Goal: Submit feedback/report problem: Submit feedback/report problem

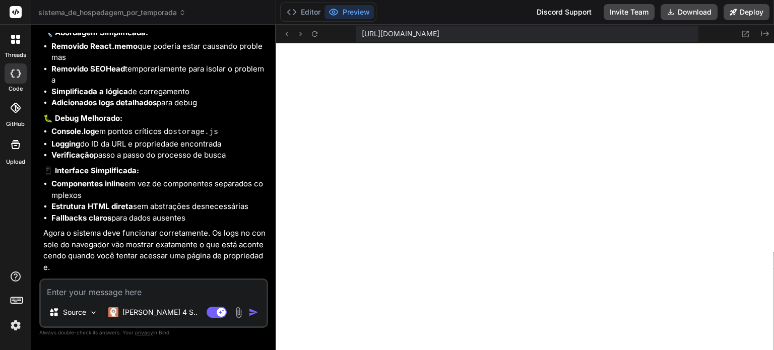
scroll to position [532, 0]
click at [15, 322] on img at bounding box center [15, 325] width 17 height 17
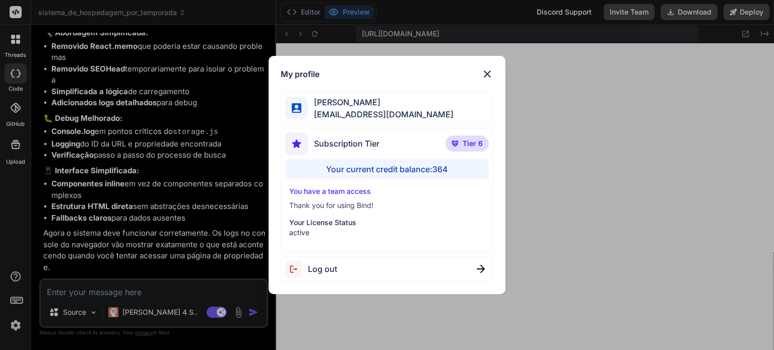
click at [147, 183] on div "My profile Angelo Chen aealoterias@gmail.com Subscription Tier Tier 6 Your curr…" at bounding box center [387, 175] width 774 height 350
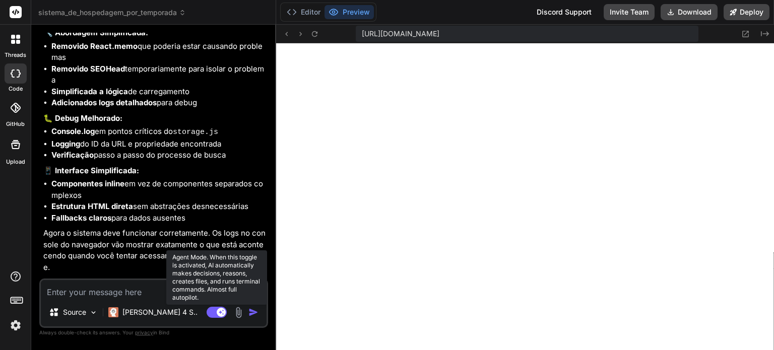
click at [222, 310] on rect at bounding box center [221, 312] width 9 height 9
type textarea "x"
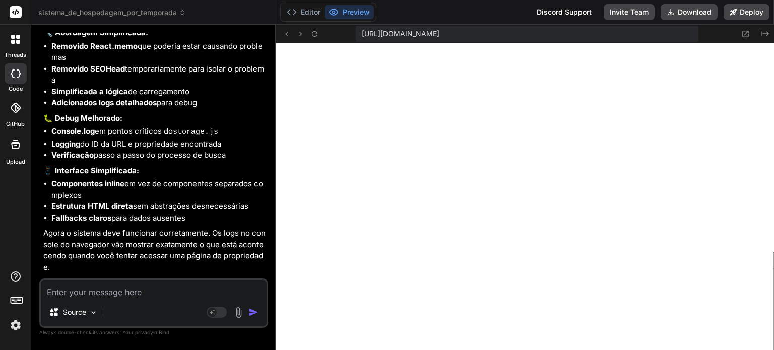
click at [200, 228] on p "Agora o sistema deve funcionar corretamente. Os logs no console do navegador vã…" at bounding box center [154, 250] width 223 height 45
click at [175, 286] on textarea at bounding box center [154, 289] width 226 height 18
type textarea "P"
type textarea "x"
type textarea "Pe"
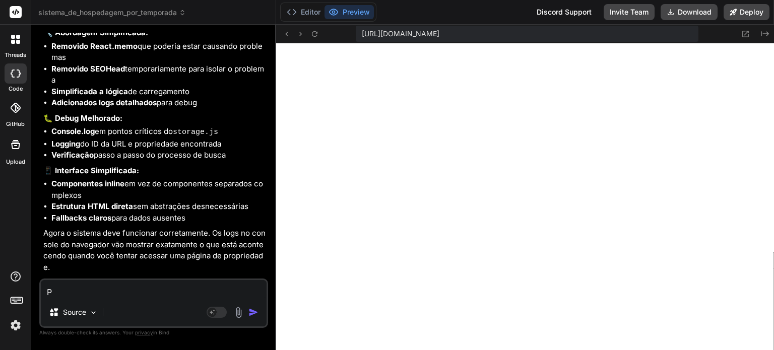
type textarea "x"
type textarea "Pen"
type textarea "x"
type textarea "Pens"
type textarea "x"
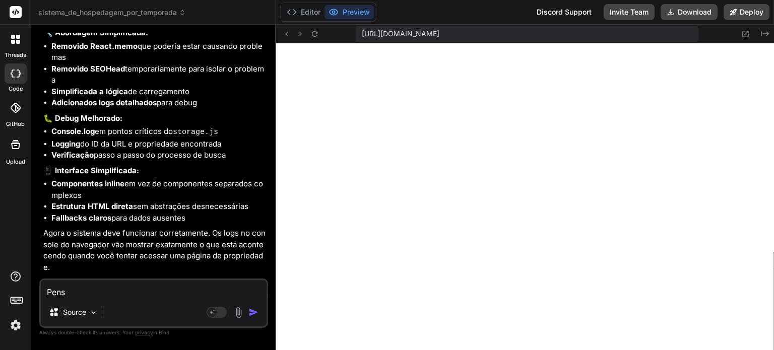
type textarea "Pense"
type textarea "x"
type textarea "Pense"
type textarea "x"
type textarea "Pense e"
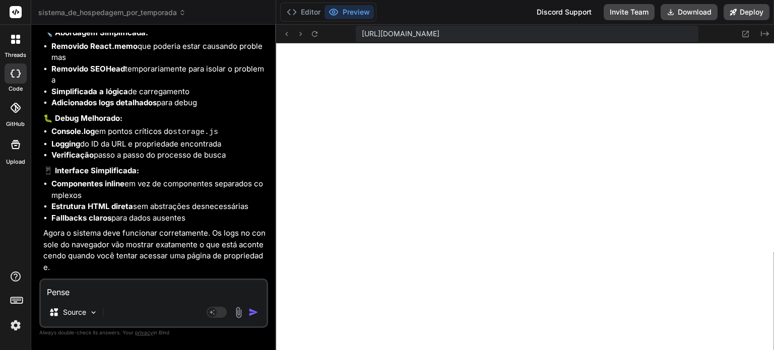
type textarea "x"
type textarea "Pense em"
type textarea "x"
type textarea "Pense em"
type textarea "x"
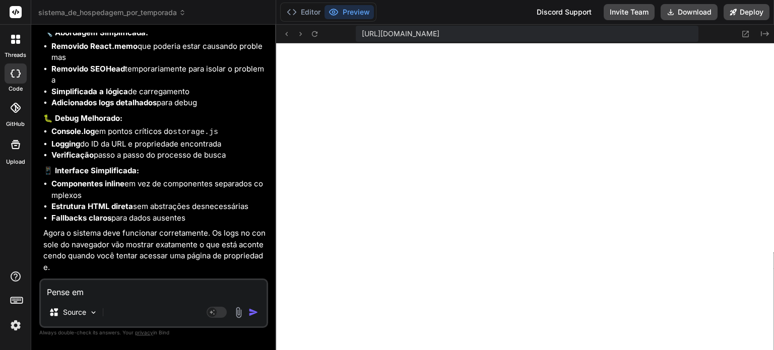
type textarea "Pense em o"
type textarea "x"
type textarea "Pense em ou"
type textarea "x"
type textarea "Pense em out"
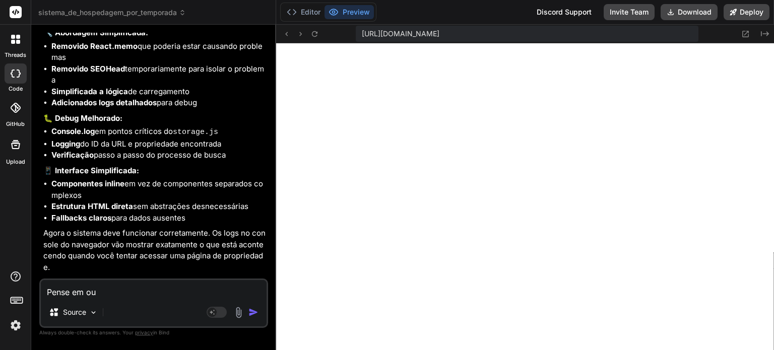
type textarea "x"
type textarea "Pense em outr"
type textarea "x"
type textarea "Pense em outra"
type textarea "x"
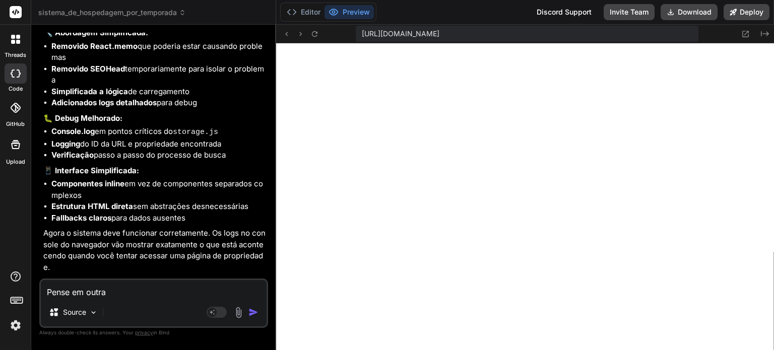
type textarea "Pense em outra"
type textarea "x"
type textarea "Pense em outra f"
type textarea "x"
type textarea "Pense em outra fo"
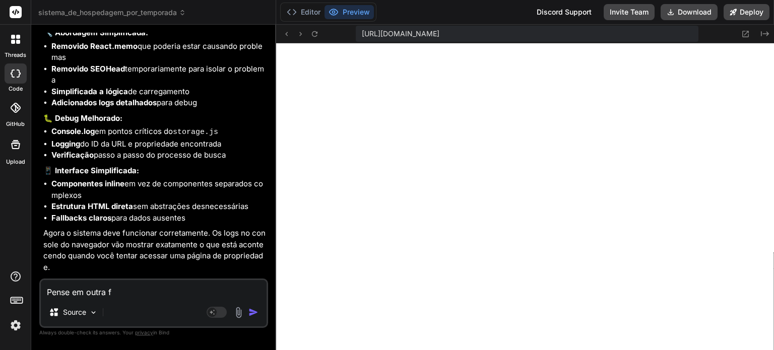
type textarea "x"
type textarea "Pense em outra for"
type textarea "x"
type textarea "Pense em outra form"
type textarea "x"
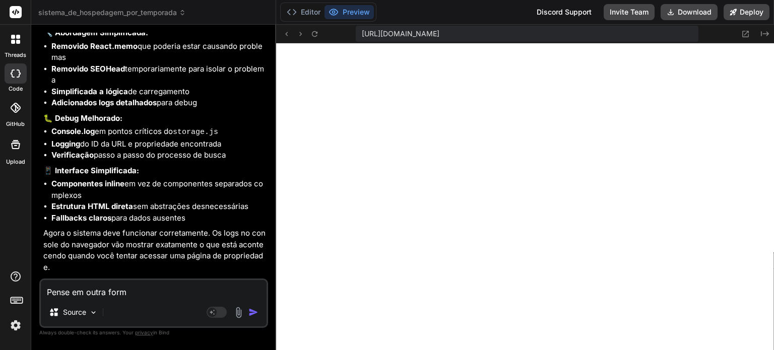
type textarea "Pense em outra forma"
type textarea "x"
type textarea "Pense em outra forma"
type textarea "x"
type textarea "Pense em outra forma d"
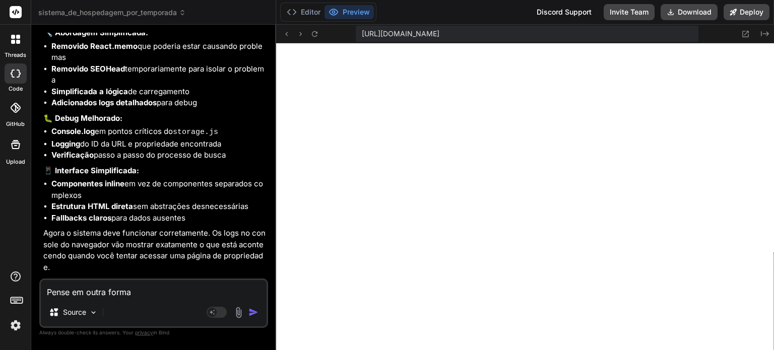
type textarea "x"
type textarea "Pense em outra forma de"
type textarea "x"
type textarea "Pense em outra forma de"
type textarea "x"
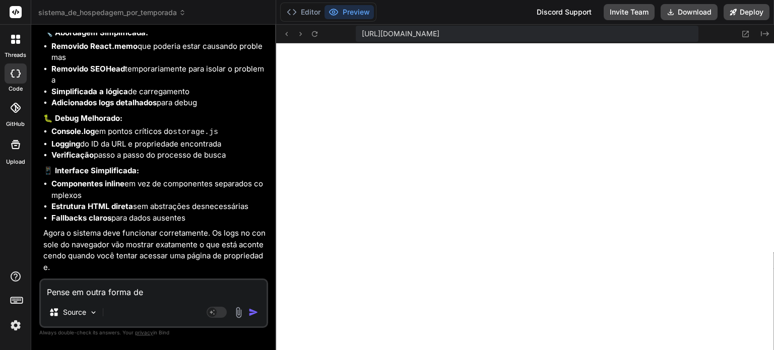
type textarea "Pense em outra forma de c"
type textarea "x"
type textarea "Pense em outra forma de co"
type textarea "x"
type textarea "Pense em outra forma de con"
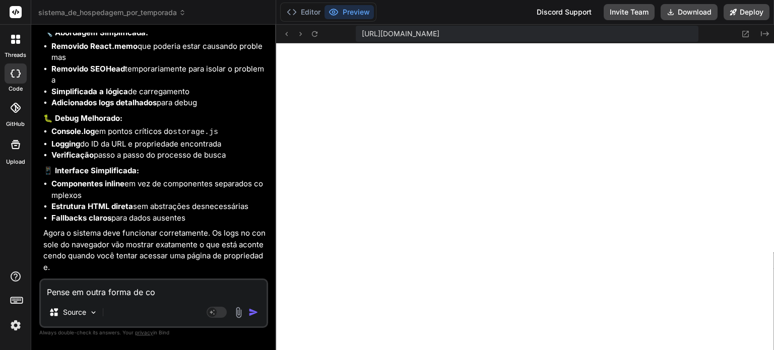
type textarea "x"
type textarea "Pense em outra forma de cone"
type textarea "x"
type textarea "Pense em outra forma de conec"
type textarea "x"
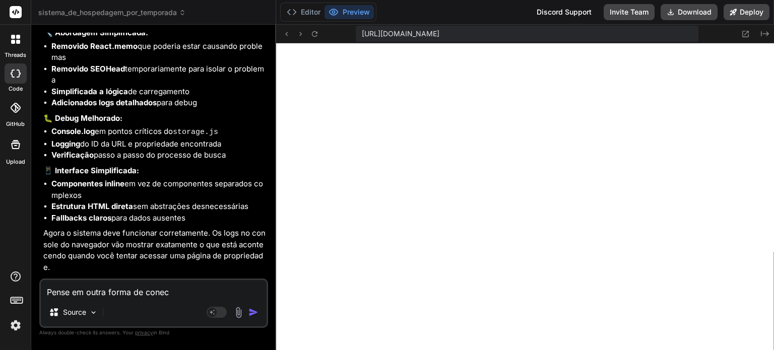
type textarea "Pense em outra forma de coneca"
type textarea "x"
type textarea "Pense em outra forma de conec"
type textarea "x"
type textarea "Pense em outra forma de conect"
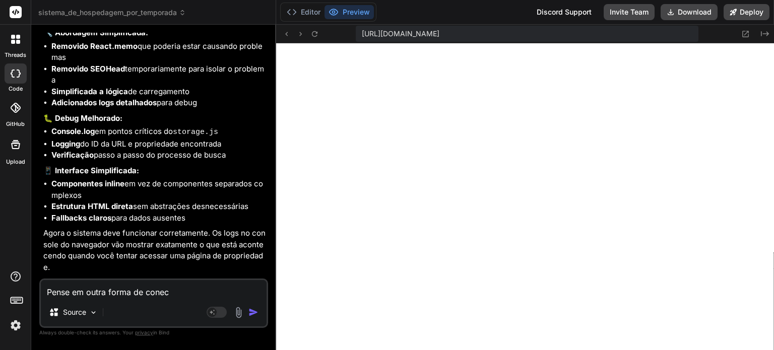
type textarea "x"
type textarea "Pense em outra forma de conecta"
type textarea "x"
type textarea "Pense em outra forma de conectar"
type textarea "x"
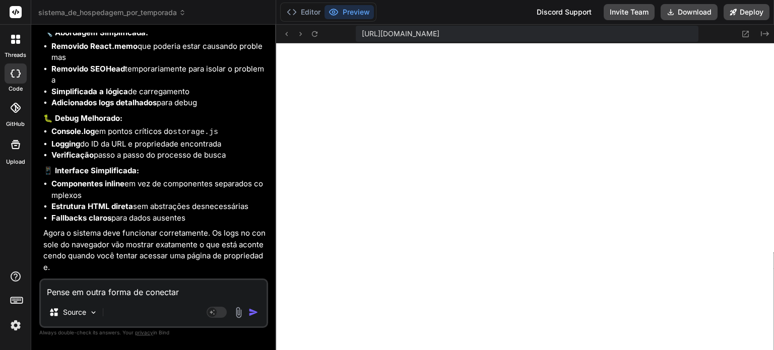
type textarea "Pense em outra forma de conectar"
type textarea "x"
type textarea "Pense em outra forma de conectar a"
type textarea "x"
type textarea "Pense em outra forma de conectar a"
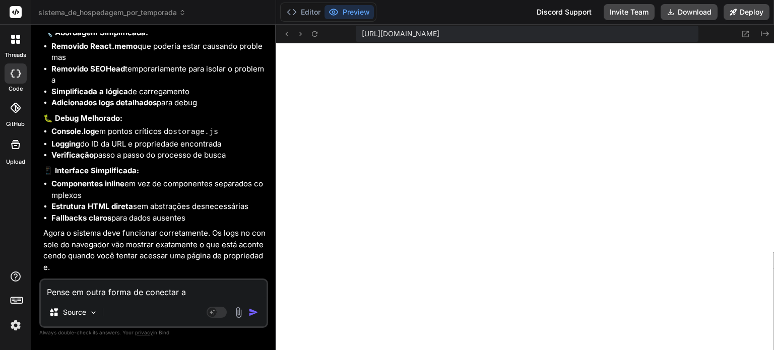
type textarea "x"
type textarea "Pense em outra forma de conectar a p"
type textarea "x"
type textarea "Pense em outra forma de conectar a pá"
type textarea "x"
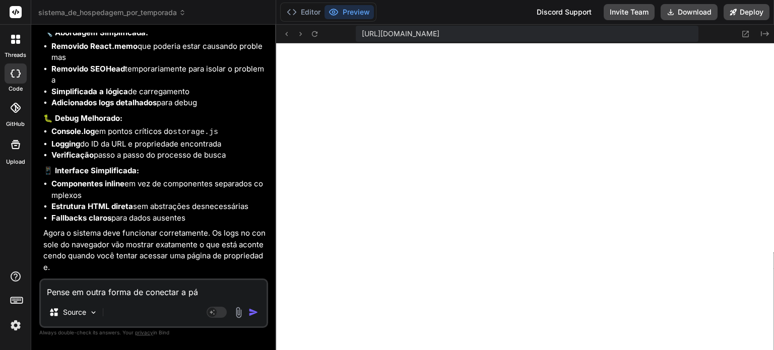
type textarea "Pense em outra forma de conectar a pág"
type textarea "x"
type textarea "Pense em outra forma de conectar a pági"
type textarea "x"
type textarea "Pense em outra forma de conectar a págin"
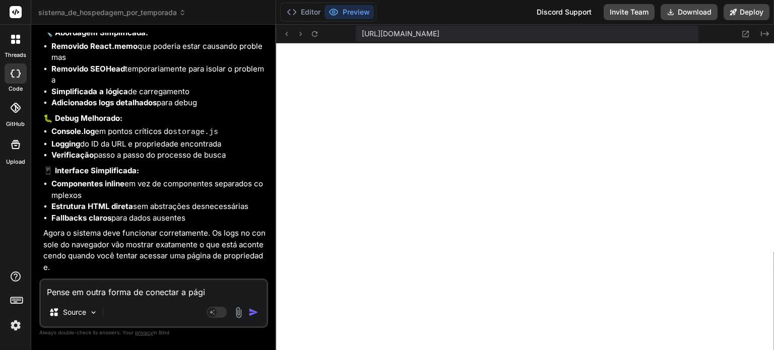
type textarea "x"
type textarea "Pense em outra forma de conectar a página"
type textarea "x"
type textarea "Pense em outra forma de conectar a página"
type textarea "x"
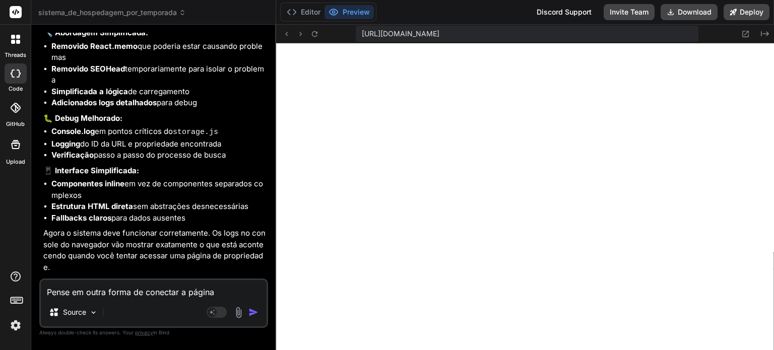
type textarea "Pense em outra forma de conectar a página c"
type textarea "x"
type textarea "Pense em outra forma de conectar a página co"
type textarea "x"
type textarea "Pense em outra forma de conectar a página com"
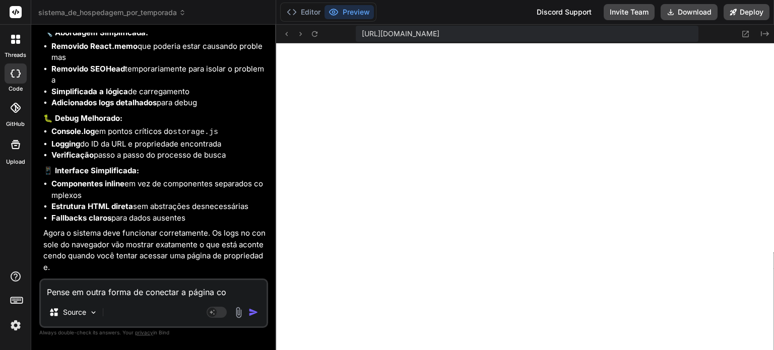
type textarea "x"
type textarea "Pense em outra forma de conectar a página com"
type textarea "x"
type textarea "Pense em outra forma de conectar a página com a"
type textarea "x"
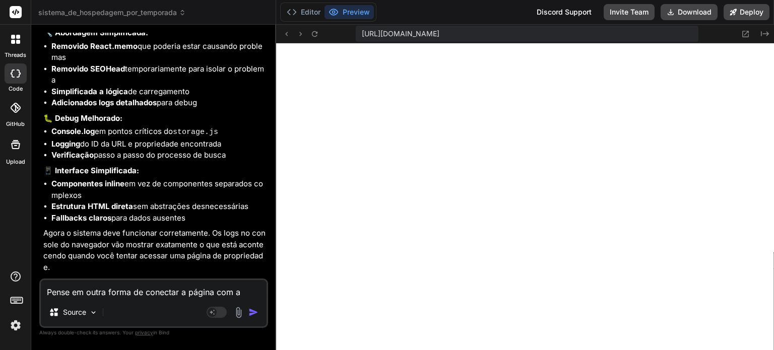
type textarea "Pense em outra forma de conectar a página com as"
type textarea "x"
type textarea "Pense em outra forma de conectar a página com as"
type textarea "x"
type textarea "Pense em outra forma de conectar a página com as p"
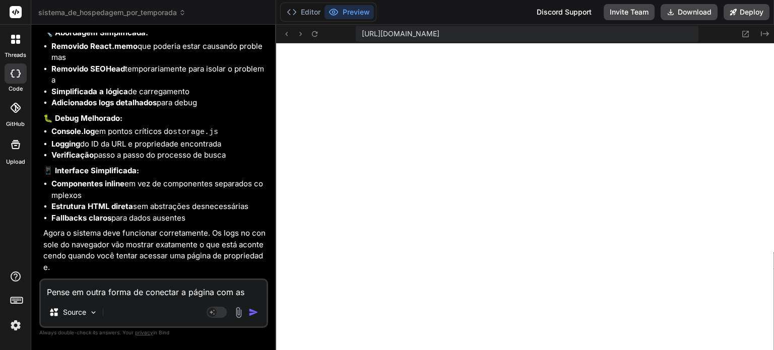
type textarea "x"
type textarea "Pense em outra forma de conectar a página com as pr"
type textarea "x"
type textarea "Pense em outra forma de conectar a página com as pro"
type textarea "x"
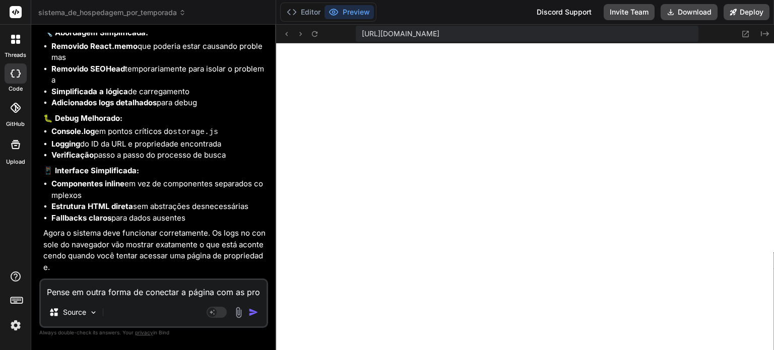
type textarea "Pense em outra forma de conectar a página com as prop"
type textarea "x"
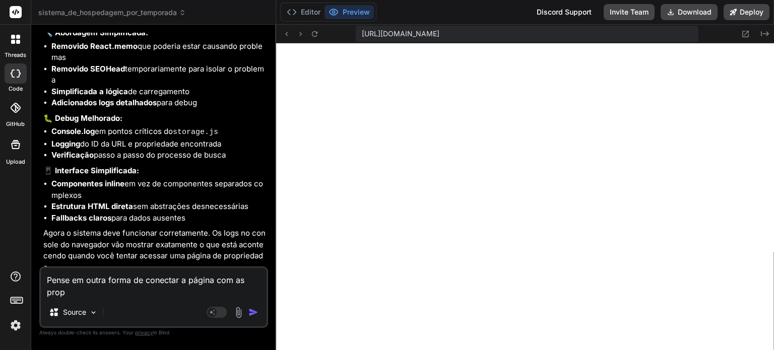
type textarea "Pense em outra forma de conectar a página com as propr"
type textarea "x"
type textarea "Pense em outra forma de conectar a página com as propri"
type textarea "x"
type textarea "Pense em outra forma de conectar a página com as proprie"
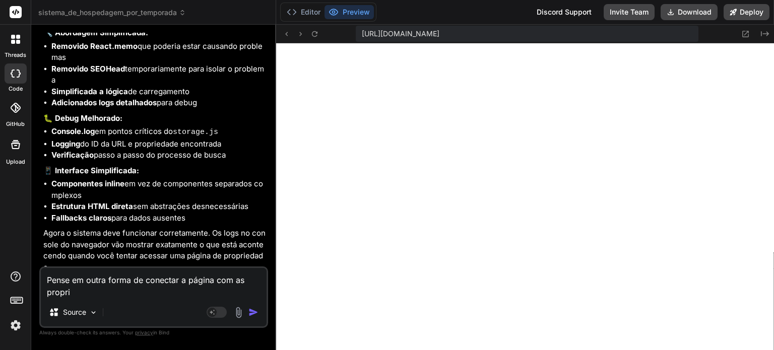
type textarea "x"
type textarea "Pense em outra forma de conectar a página com as propried"
type textarea "x"
type textarea "Pense em outra forma de conectar a página com as proprieda"
type textarea "x"
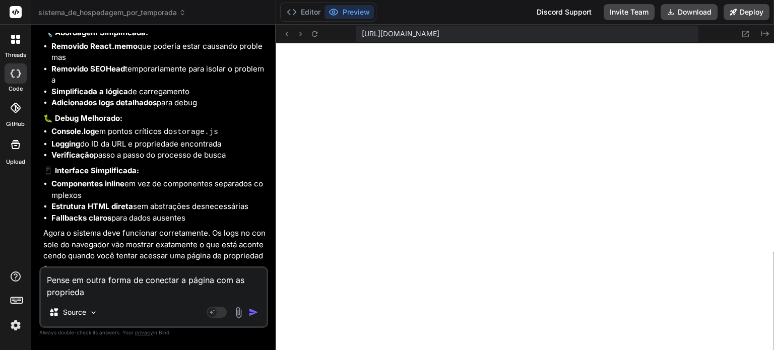
type textarea "Pense em outra forma de conectar a página com as propriedad"
type textarea "x"
type textarea "Pense em outra forma de conectar a página com as propriedade"
type textarea "x"
type textarea "Pense em outra forma de conectar a página com as propriedades"
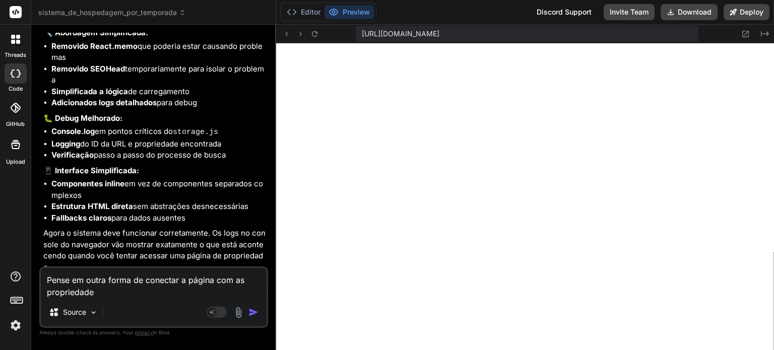
type textarea "x"
type textarea "Pense em outra forma de conectar a página com as propriedades,"
type textarea "x"
type textarea "Pense em outra forma de conectar a página com as propriedades,"
type textarea "x"
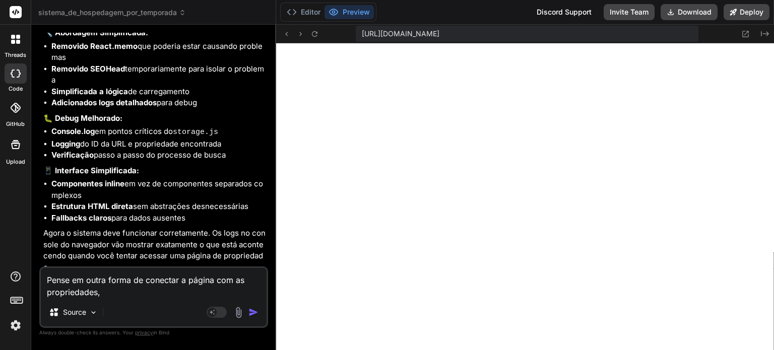
type textarea "Pense em outra forma de conectar a página com as propriedades, p"
type textarea "x"
type textarea "Pense em outra forma de conectar a página com as propriedades, po"
type textarea "x"
type textarea "Pense em outra forma de conectar a página com as propriedades, por"
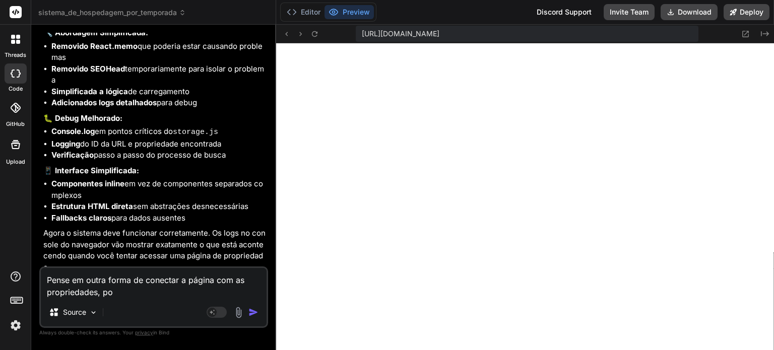
type textarea "x"
type textarea "Pense em outra forma de conectar a página com as propriedades, por"
type textarea "x"
type textarea "Pense em outra forma de conectar a página com as propriedades, por f"
type textarea "x"
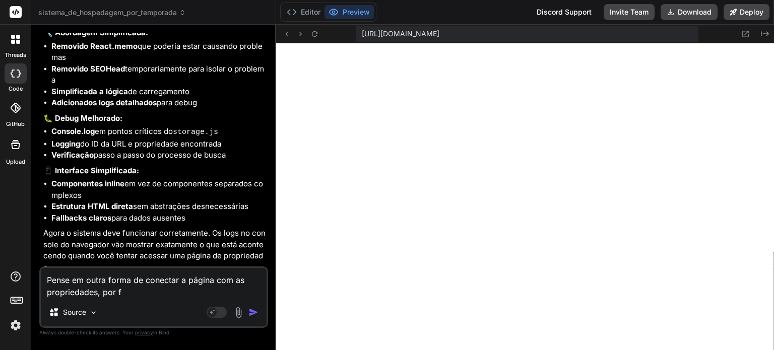
type textarea "Pense em outra forma de conectar a página com as propriedades, por fa"
type textarea "x"
type textarea "Pense em outra forma de conectar a página com as propriedades, por fav"
type textarea "x"
type textarea "Pense em outra forma de conectar a página com as propriedades, por favo"
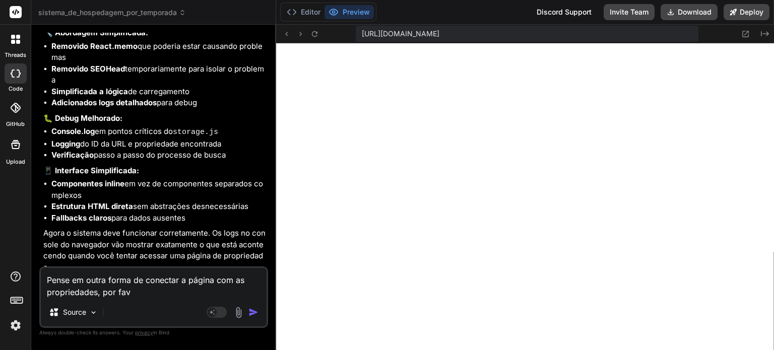
type textarea "x"
type textarea "Pense em outra forma de conectar a página com as propriedades, por favor"
type textarea "x"
type textarea "Pense em outra forma de conectar a página com as propriedades, por favor."
type textarea "x"
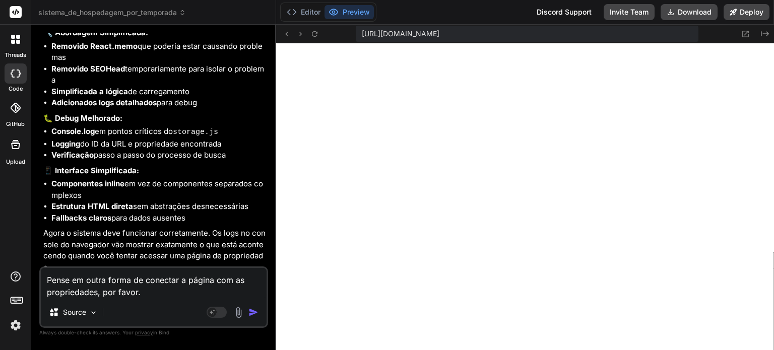
type textarea "Pense em outra forma de conectar a página com as propriedades, por favor."
type textarea "x"
type textarea "Pense em outra forma de conectar a página com as propriedades, por favor. N"
type textarea "x"
type textarea "Pense em outra forma de conectar a página com as propriedades, por favor. Nã"
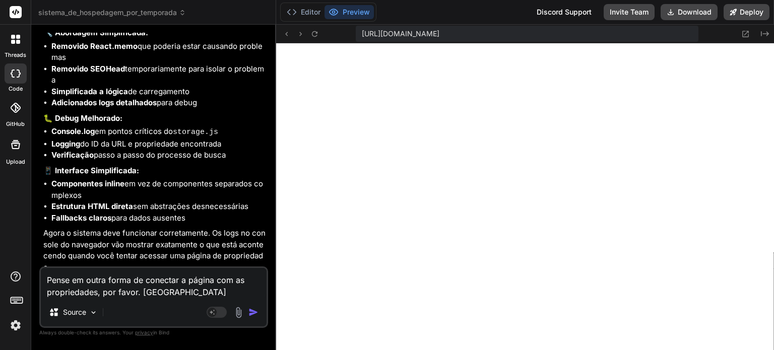
type textarea "x"
type textarea "Pense em outra forma de conectar a página com as propriedades, por favor. Não"
type textarea "x"
type textarea "Pense em outra forma de conectar a página com as propriedades, por favor. Não"
type textarea "x"
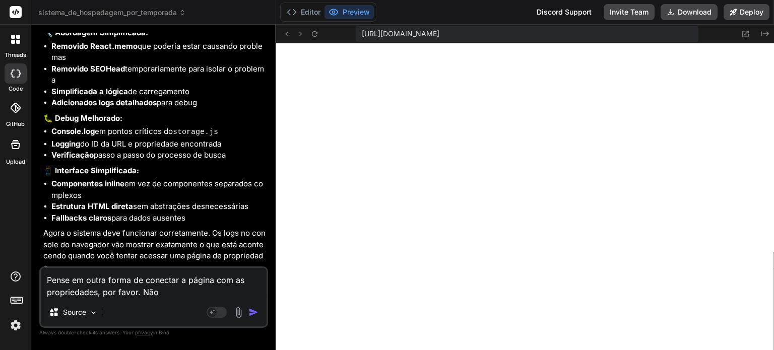
type textarea "Pense em outra forma de conectar a página com as propriedades, por favor. Não a"
type textarea "x"
type textarea "Pense em outra forma de conectar a página com as propriedades, por favor. Não ap"
type textarea "x"
type textarea "Pense em outra forma de conectar a página com as propriedades, por favor. Não a…"
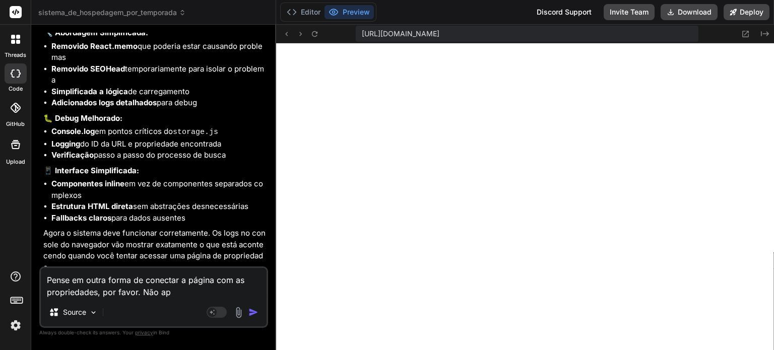
type textarea "x"
type textarea "Pense em outra forma de conectar a página com as propriedades, por favor. Não a…"
type textarea "x"
type textarea "Pense em outra forma de conectar a página com as propriedades, por favor. Não a…"
type textarea "x"
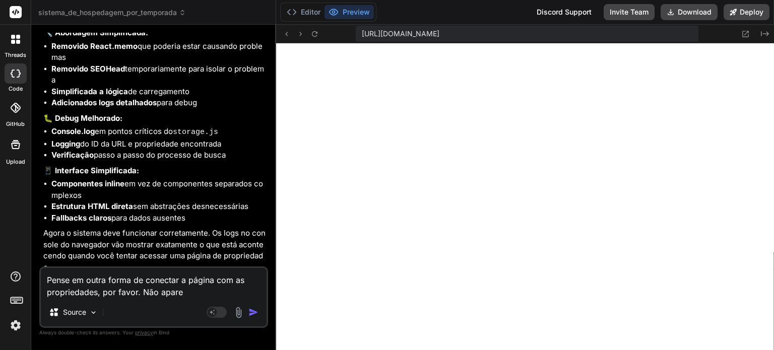
type textarea "Pense em outra forma de conectar a página com as propriedades, por favor. Não a…"
type textarea "x"
type textarea "Pense em outra forma de conectar a página com as propriedades, por favor. Não a…"
type textarea "x"
type textarea "Pense em outra forma de conectar a página com as propriedades, por favor. Não a…"
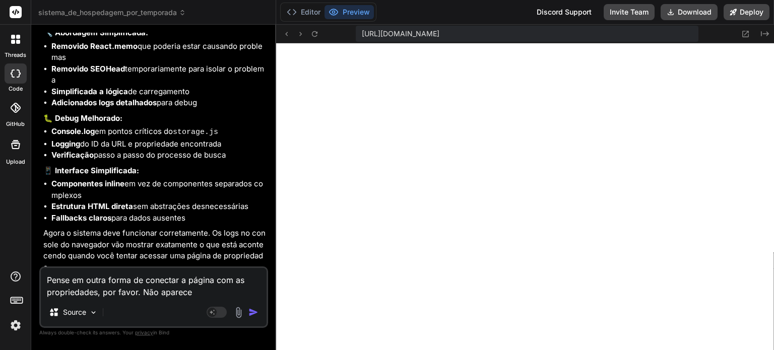
type textarea "x"
type textarea "Pense em outra forma de conectar a página com as propriedades, por favor. Não a…"
type textarea "x"
type textarea "Pense em outra forma de conectar a página com as propriedades, por favor. Não a…"
type textarea "x"
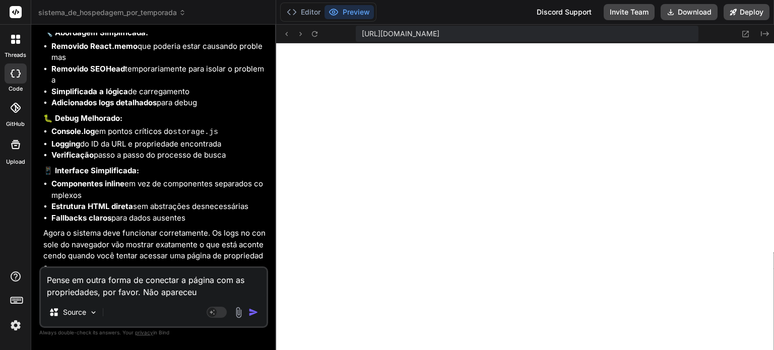
type textarea "Pense em outra forma de conectar a página com as propriedades, por favor. Não a…"
type textarea "x"
type textarea "Pense em outra forma de conectar a página com as propriedades, por favor. Não a…"
type textarea "x"
type textarea "Pense em outra forma de conectar a página com as propriedades, por favor. Não a…"
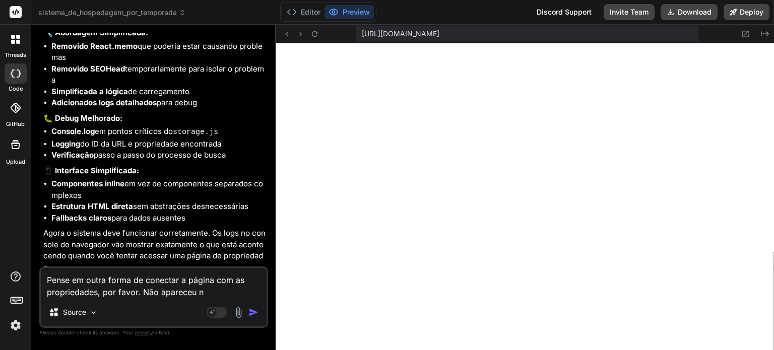
type textarea "x"
type textarea "Pense em outra forma de conectar a página com as propriedades, por favor. Não a…"
type textarea "x"
type textarea "Pense em outra forma de conectar a página com as propriedades, por favor. Não a…"
type textarea "x"
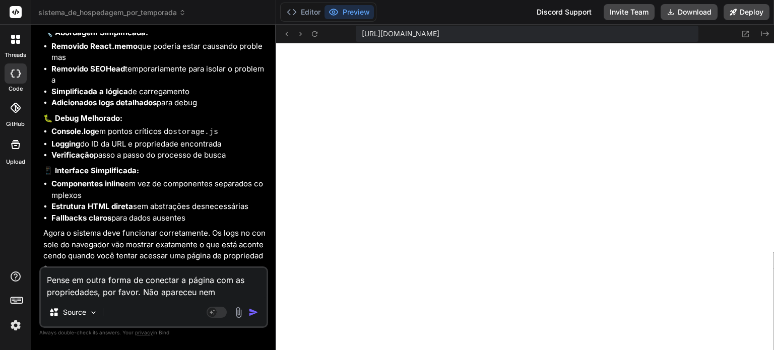
type textarea "Pense em outra forma de conectar a página com as propriedades, por favor. Não a…"
type textarea "x"
type textarea "Pense em outra forma de conectar a página com as propriedades, por favor. Não a…"
type textarea "x"
type textarea "Pense em outra forma de conectar a página com as propriedades, por favor. Não a…"
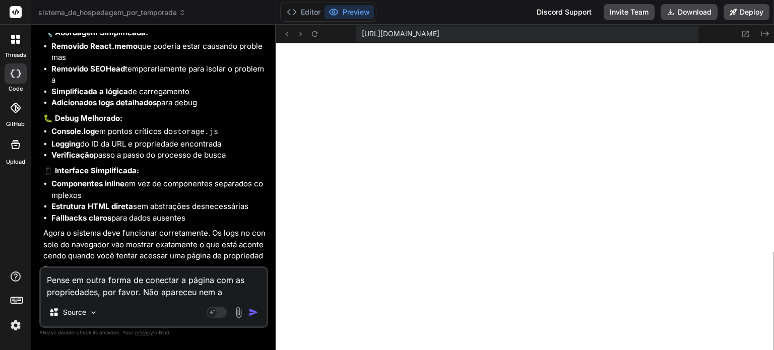
type textarea "x"
type textarea "Pense em outra forma de conectar a página com as propriedades, por favor. Não a…"
type textarea "x"
type textarea "Pense em outra forma de conectar a página com as propriedades, por favor. Não a…"
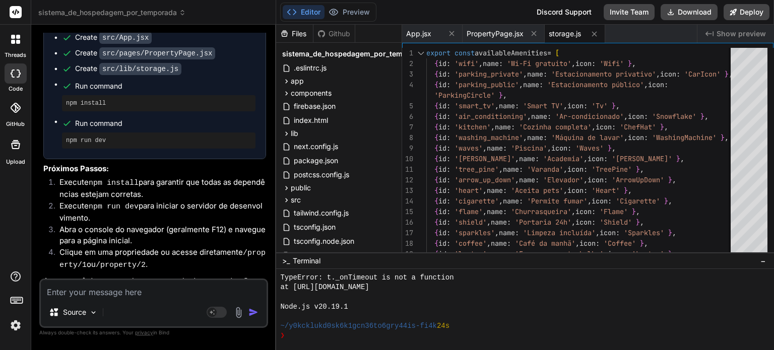
scroll to position [3912, 0]
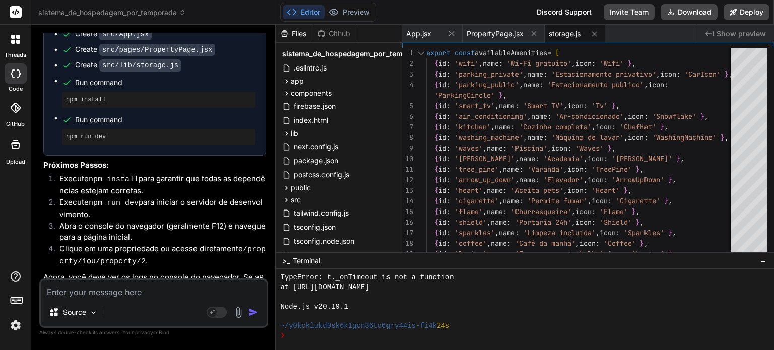
click at [311, 259] on span "Terminal" at bounding box center [307, 261] width 28 height 10
click at [312, 338] on div "❯" at bounding box center [519, 336] width 478 height 10
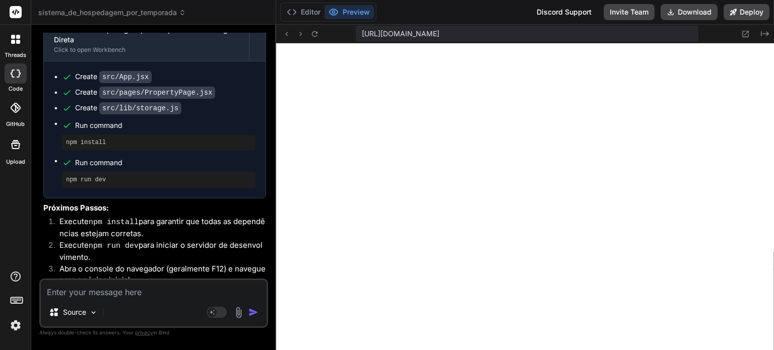
scroll to position [3912, 0]
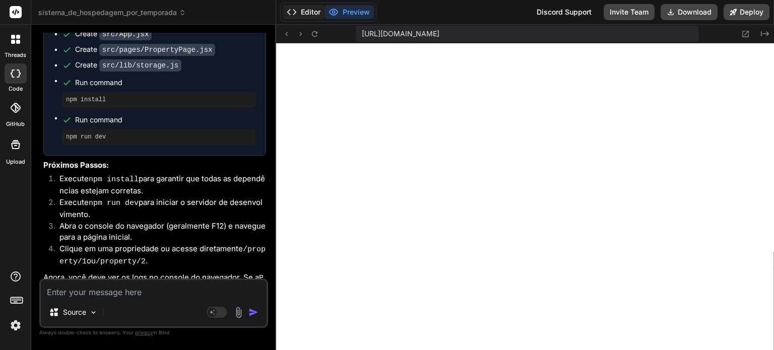
click at [306, 14] on button "Editor" at bounding box center [304, 12] width 42 height 14
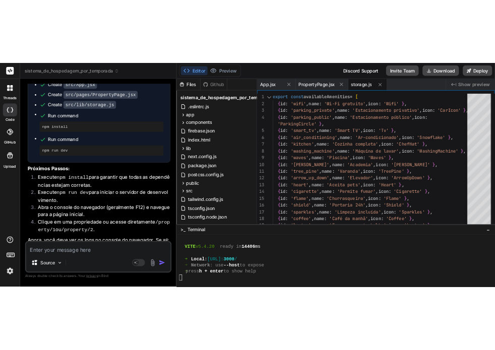
scroll to position [1142, 0]
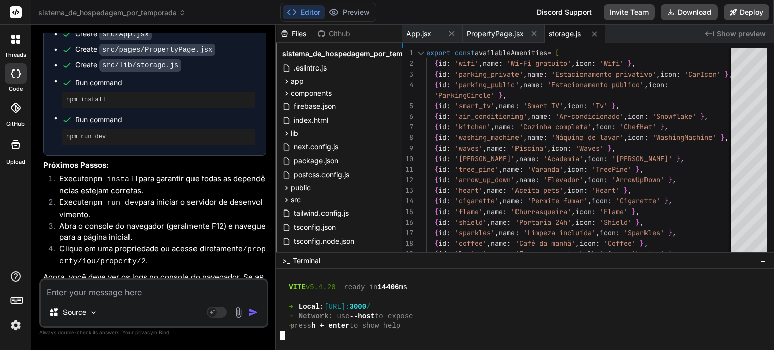
click at [291, 336] on div at bounding box center [519, 336] width 478 height 10
click at [361, 12] on button "Preview" at bounding box center [348, 12] width 49 height 14
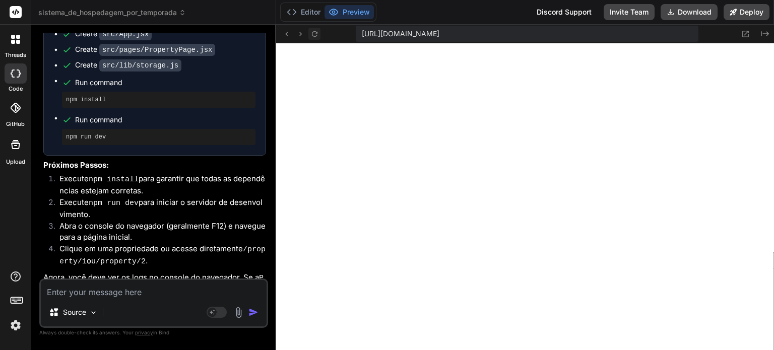
click at [312, 36] on icon at bounding box center [314, 34] width 9 height 9
click at [310, 15] on button "Editor" at bounding box center [304, 12] width 42 height 14
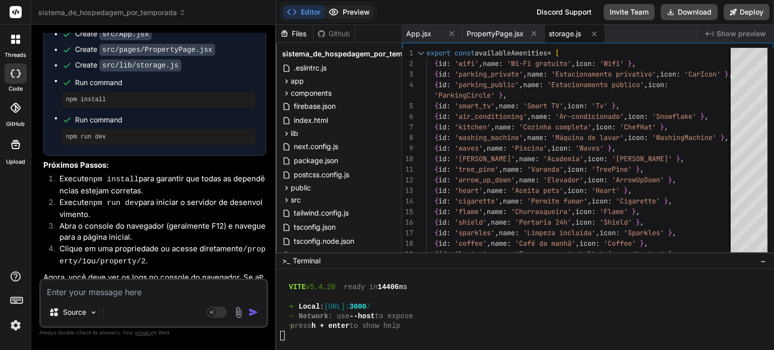
click at [359, 14] on button "Preview" at bounding box center [348, 12] width 49 height 14
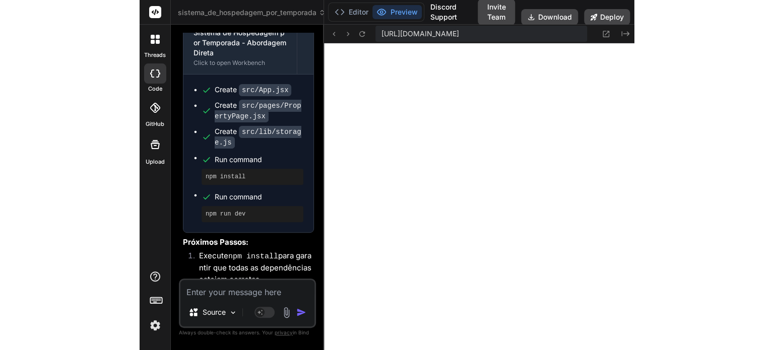
scroll to position [1141, 0]
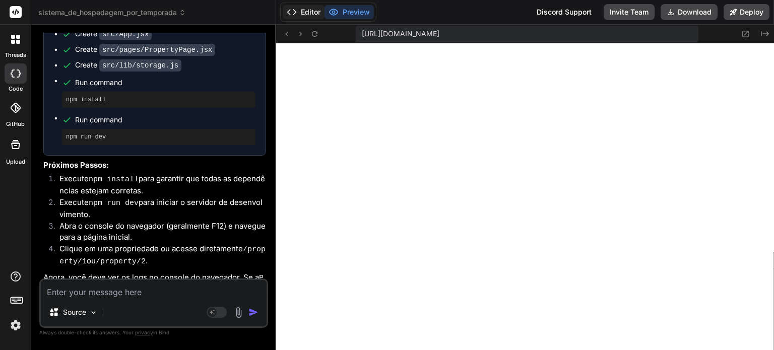
click at [304, 16] on button "Editor" at bounding box center [304, 12] width 42 height 14
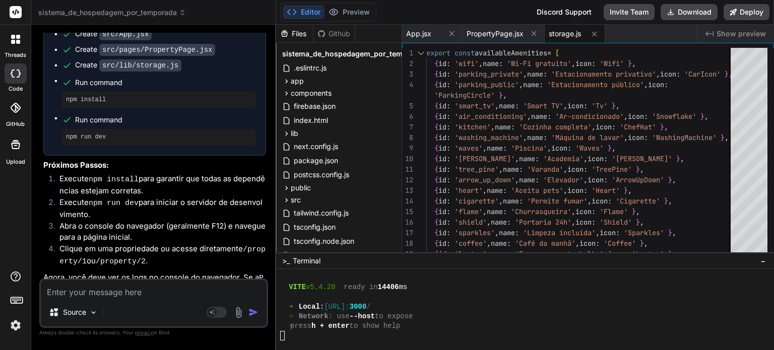
click at [381, 337] on div at bounding box center [519, 336] width 478 height 10
drag, startPoint x: 377, startPoint y: 338, endPoint x: 259, endPoint y: 338, distance: 117.9
click at [259, 338] on div "sistema_de_hospedagem_por_temporada Created with Pixso. Bind AI Web Search Crea…" at bounding box center [402, 175] width 743 height 350
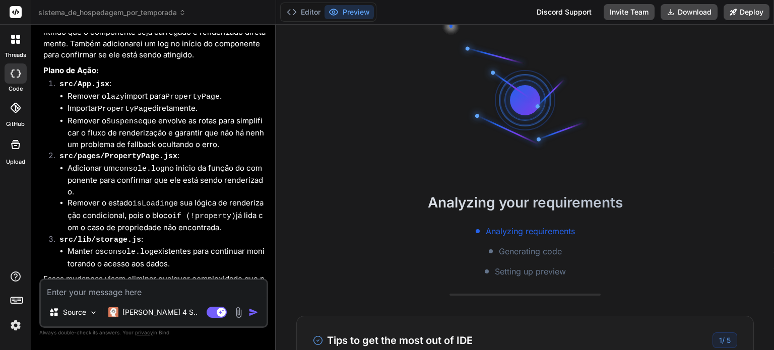
scroll to position [3067, 0]
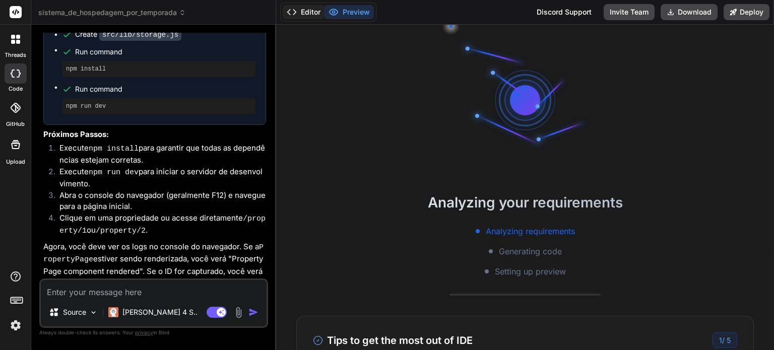
click at [306, 10] on button "Editor" at bounding box center [304, 12] width 42 height 14
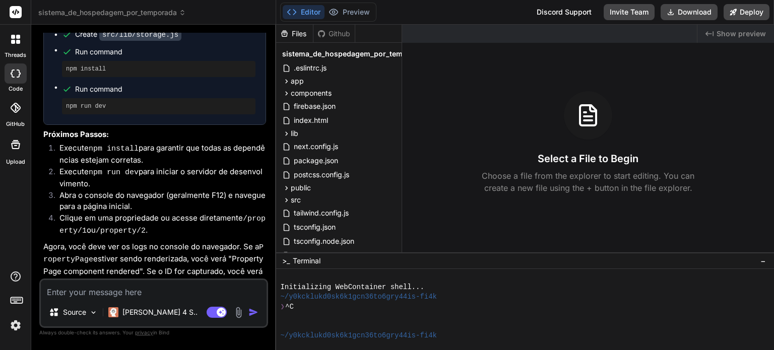
scroll to position [20, 0]
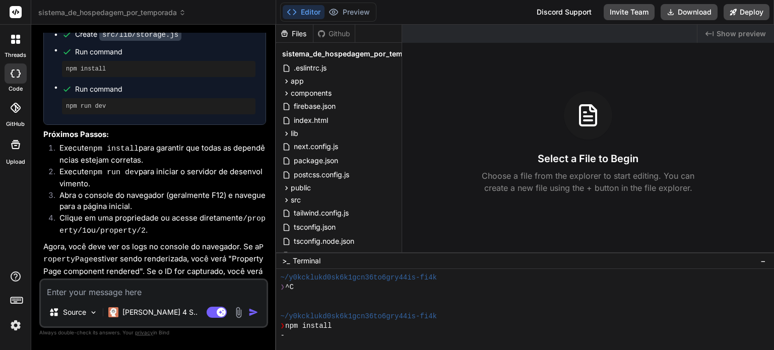
type textarea "x"
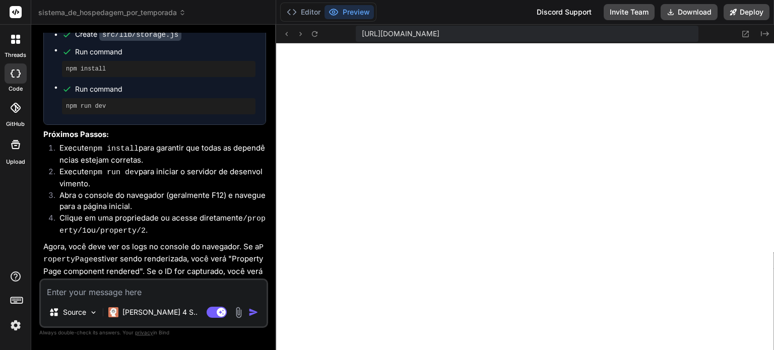
scroll to position [493, 0]
click at [140, 286] on textarea at bounding box center [154, 289] width 226 height 18
type textarea "R"
type textarea "x"
type textarea "Re"
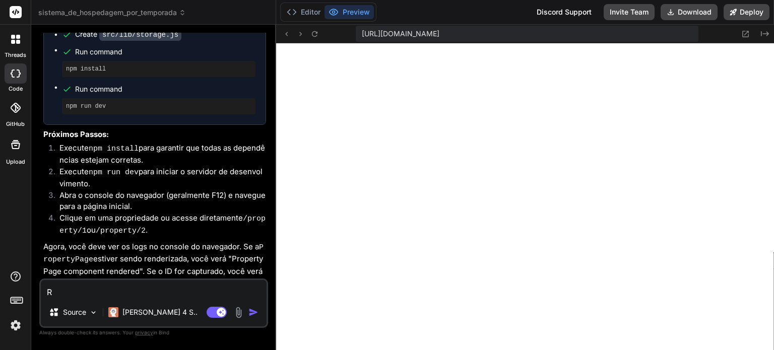
type textarea "x"
type textarea "Rev"
type textarea "x"
type textarea "Revi"
type textarea "x"
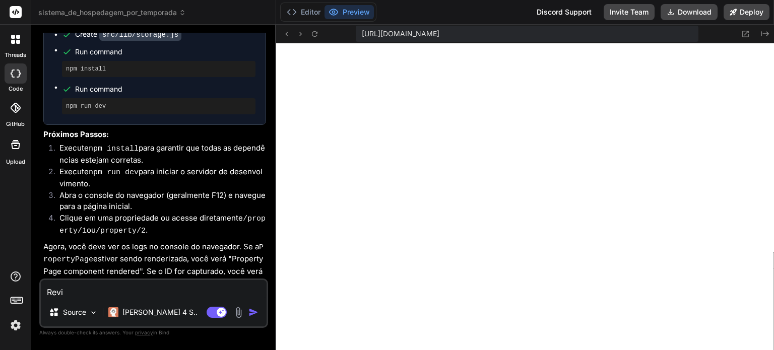
type textarea "Revis"
type textarea "x"
type textarea "Revise"
type textarea "x"
type textarea "Revise"
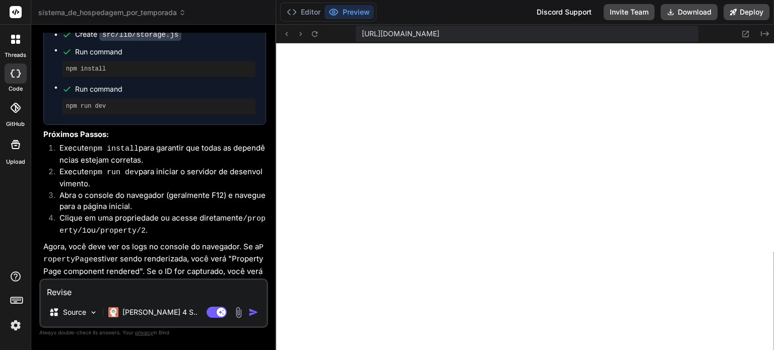
type textarea "x"
type textarea "Revise a"
type textarea "x"
type textarea "Revise as"
type textarea "x"
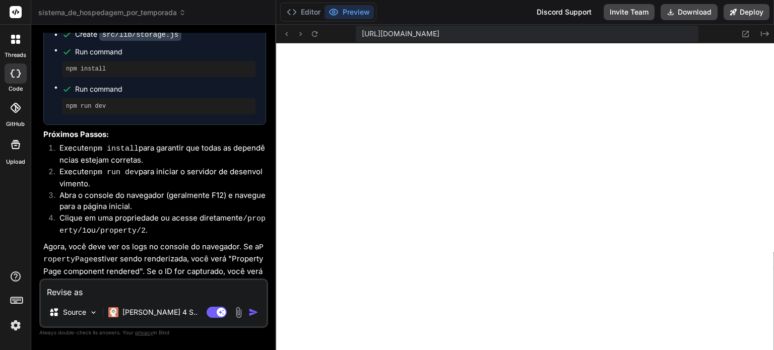
type textarea "Revise as"
type textarea "x"
type textarea "Revise as i"
type textarea "x"
type textarea "Revise as in"
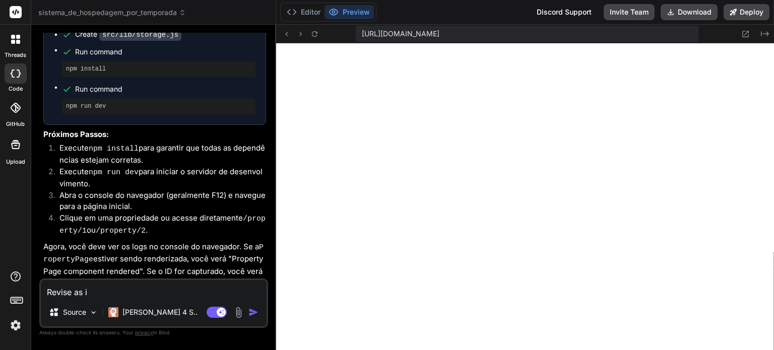
type textarea "x"
type textarea "Revise as int"
type textarea "x"
type textarea "Revise as inte"
type textarea "x"
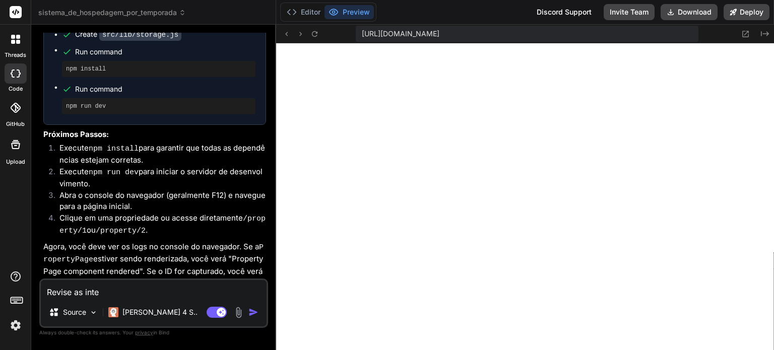
type textarea "Revise as integ"
type textarea "x"
type textarea "Revise as integr"
type textarea "x"
type textarea "Revise as integra"
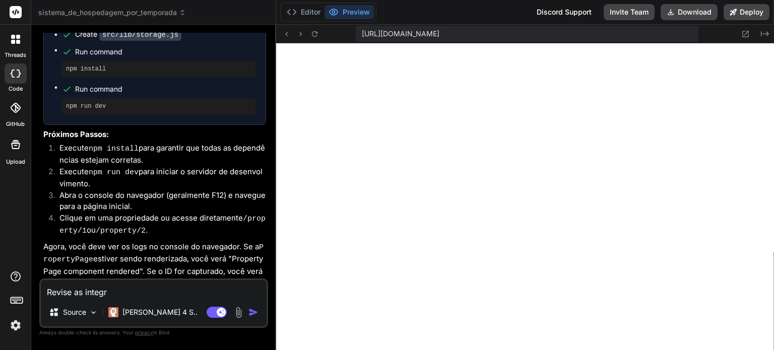
type textarea "x"
type textarea "Revise as integraç"
type textarea "x"
type textarea "Revise as integraçõ"
type textarea "x"
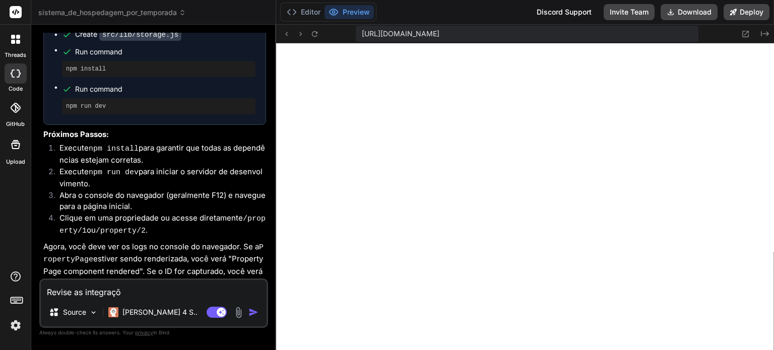
type textarea "Revise as integraçõe"
type textarea "x"
type textarea "Revise as integrações"
type textarea "x"
type textarea "Revise as integrações"
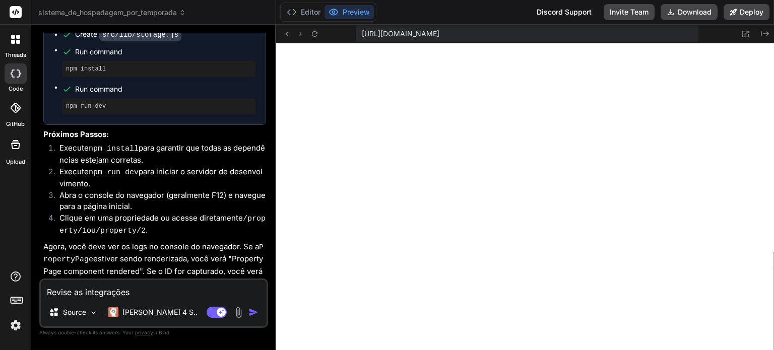
type textarea "x"
type textarea "Revise as integrações e"
type textarea "x"
type textarea "Revise as integrações e"
type textarea "x"
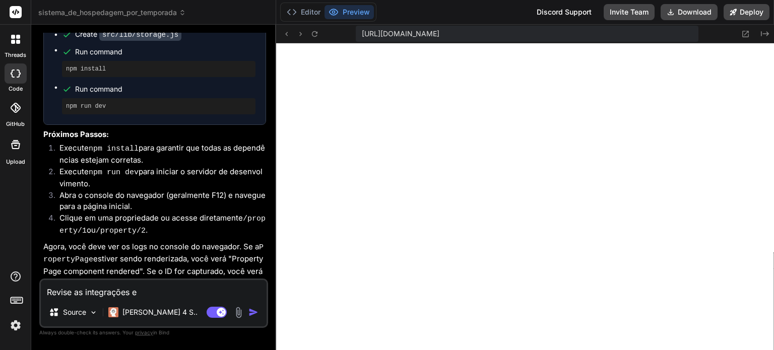
type textarea "Revise as integrações e e"
type textarea "x"
type textarea "Revise as integrações e ex"
type textarea "x"
type textarea "Revise as integrações e exe"
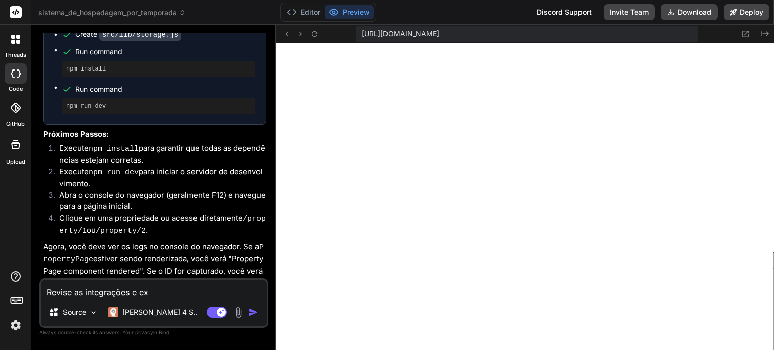
type textarea "x"
type textarea "Revise as integrações e exec"
type textarea "x"
type textarea "Revise as integrações e execu"
type textarea "x"
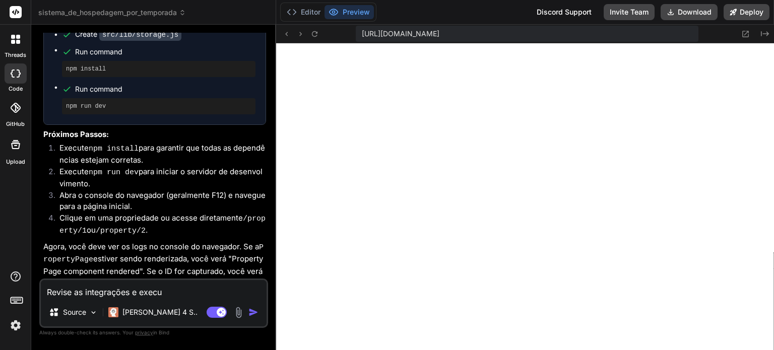
type textarea "Revise as integrações e execut"
type textarea "x"
type textarea "Revise as integrações e execute"
type textarea "x"
type textarea "Revise as integrações e execute"
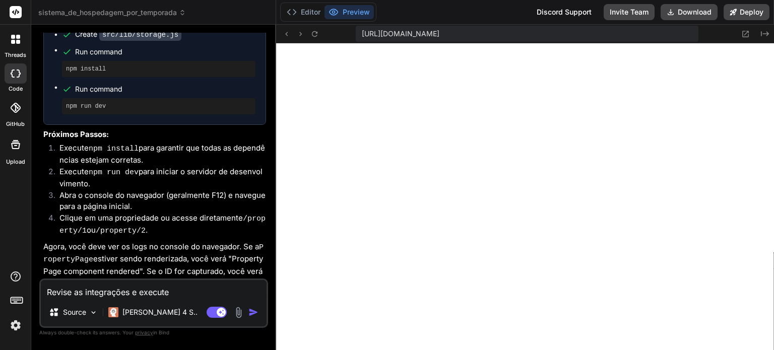
type textarea "x"
type textarea "Revise as integrações e execute a"
type textarea "x"
type textarea "Revise as integrações e execute as"
type textarea "x"
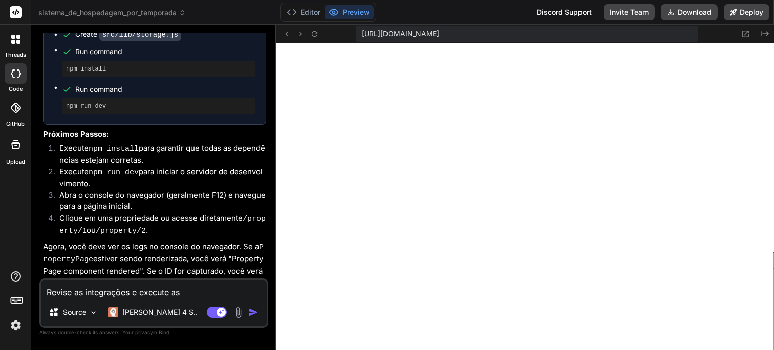
type textarea "Revise as integrações e execute as"
type textarea "x"
type textarea "Revise as integrações e execute as a"
type textarea "x"
type textarea "Revise as integrações e execute as al"
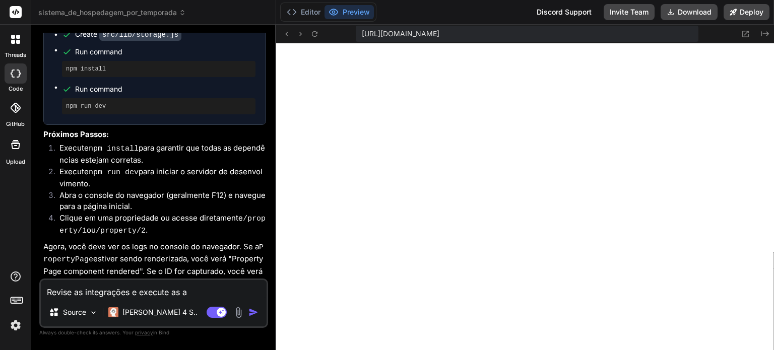
type textarea "x"
type textarea "Revise as integrações e execute as alt"
type textarea "x"
type textarea "Revise as integrações e execute as alte"
type textarea "x"
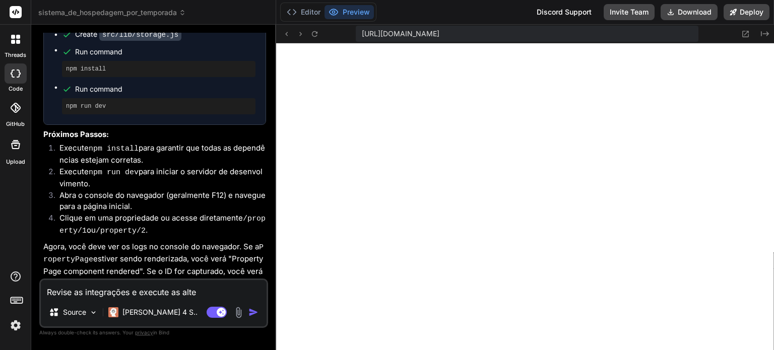
type textarea "Revise as integrações e execute as alter"
type textarea "x"
type textarea "Revise as integrações e execute as altera"
type textarea "x"
type textarea "Revise as integrações e execute as alteraç"
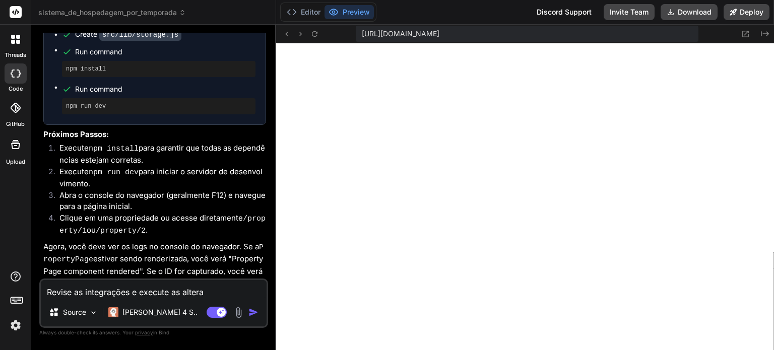
type textarea "x"
type textarea "Revise as integrações e execute as alteraçõ"
type textarea "x"
type textarea "Revise as integrações e execute as alteraçõe"
type textarea "x"
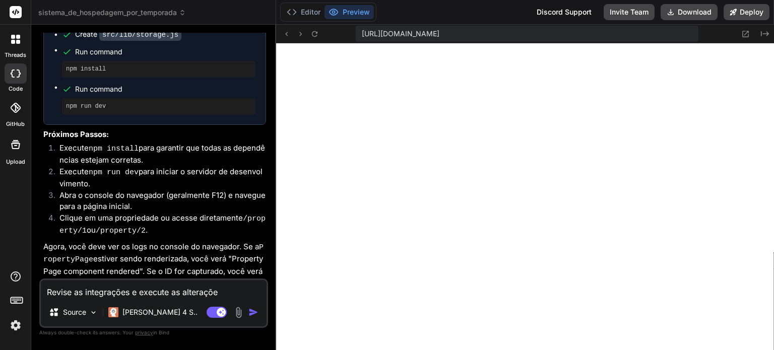
type textarea "Revise as integrações e execute as alterações"
type textarea "x"
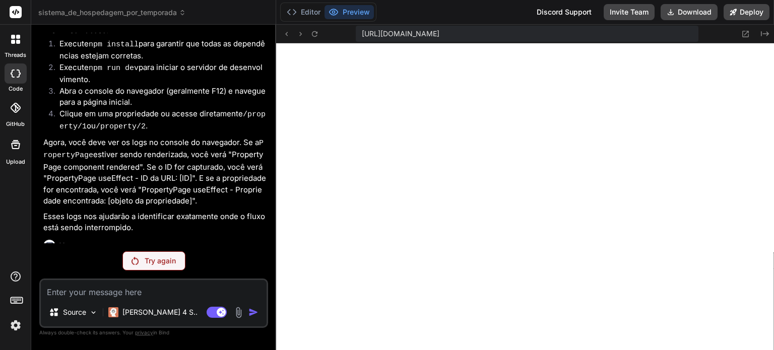
scroll to position [3136, 0]
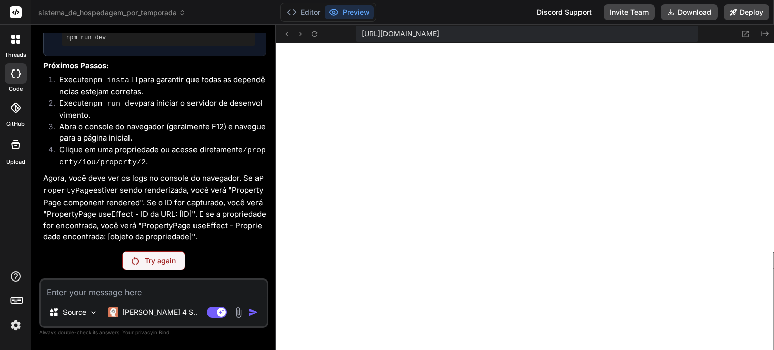
click at [152, 257] on p "Try again" at bounding box center [160, 261] width 31 height 10
click at [154, 258] on p "Try again" at bounding box center [160, 261] width 31 height 10
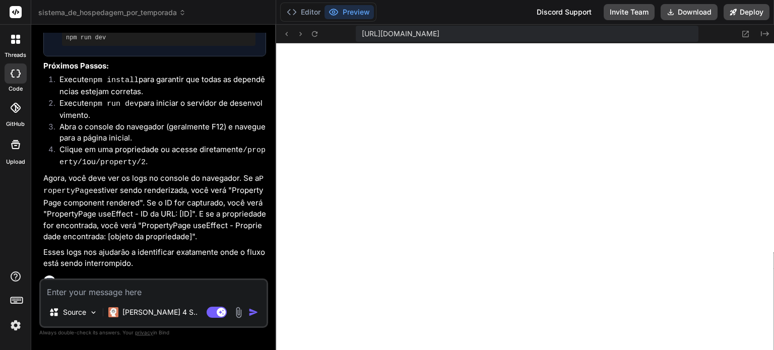
scroll to position [3172, 0]
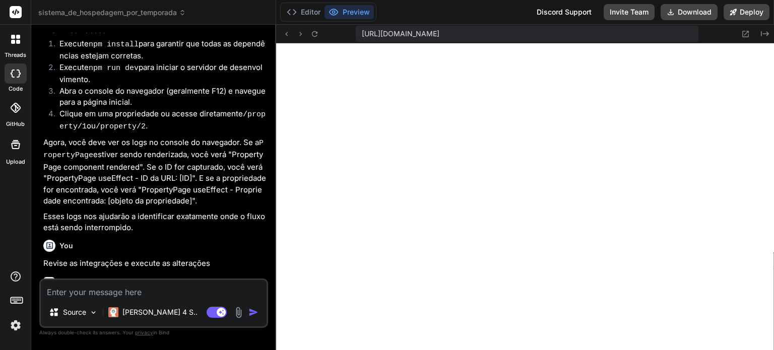
type textarea "x"
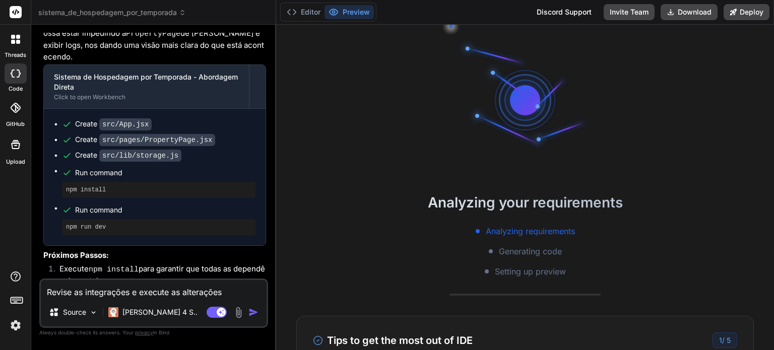
scroll to position [3067, 0]
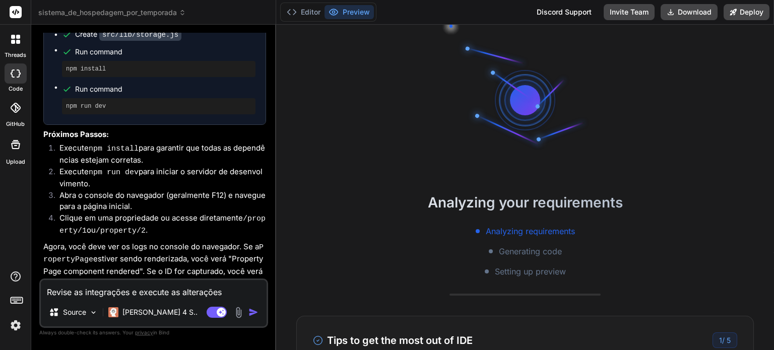
click at [159, 241] on p "Agora, você deve ver os logs no console do navegador. Se a PropertyPage estiver…" at bounding box center [154, 276] width 223 height 70
click at [256, 311] on img "button" at bounding box center [253, 312] width 10 height 10
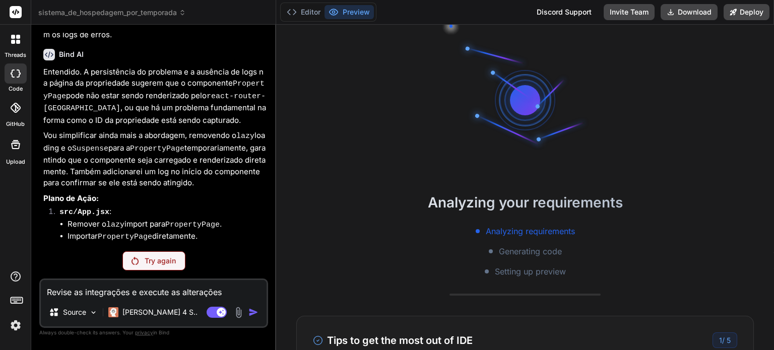
scroll to position [2553, 0]
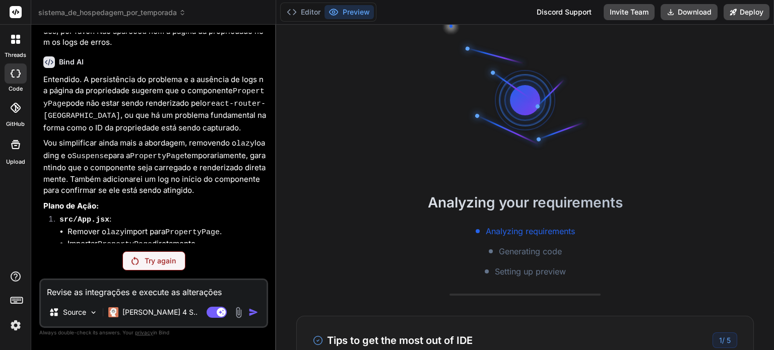
click at [147, 259] on p "Try again" at bounding box center [160, 261] width 31 height 10
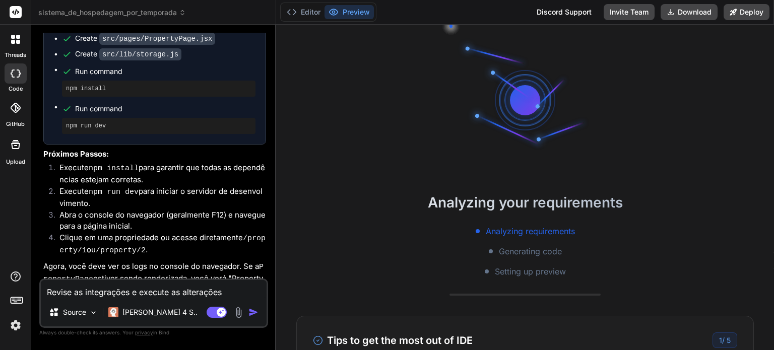
scroll to position [3172, 0]
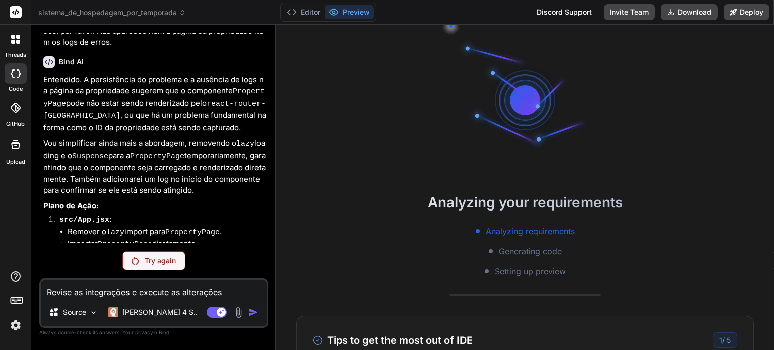
click at [150, 254] on div "Try again" at bounding box center [153, 260] width 63 height 19
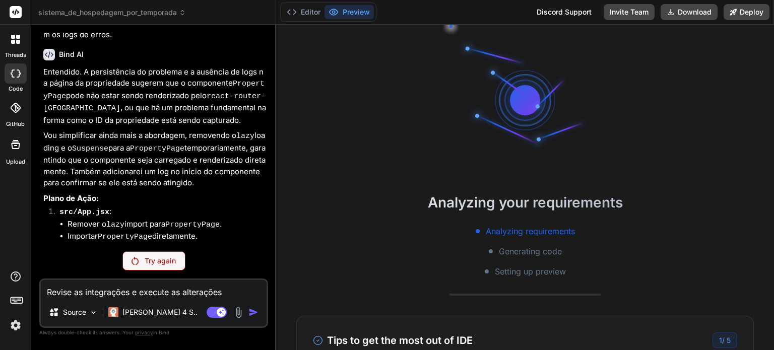
scroll to position [2553, 0]
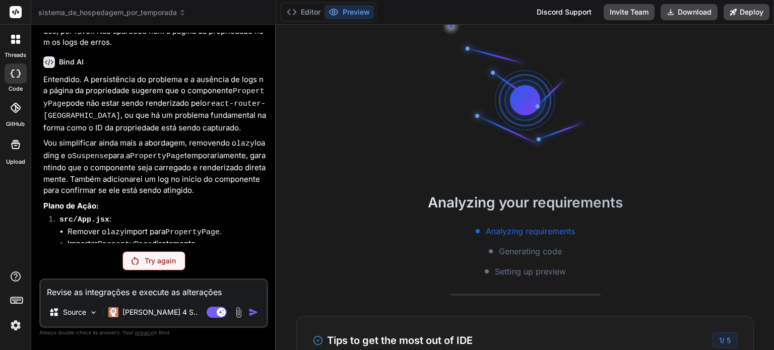
click at [161, 258] on p "Try again" at bounding box center [160, 261] width 31 height 10
type textarea "x"
